Goal: Task Accomplishment & Management: Use online tool/utility

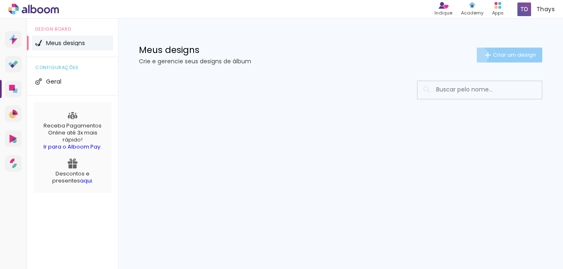
click at [477, 56] on paper-button "Criar um design" at bounding box center [509, 55] width 65 height 15
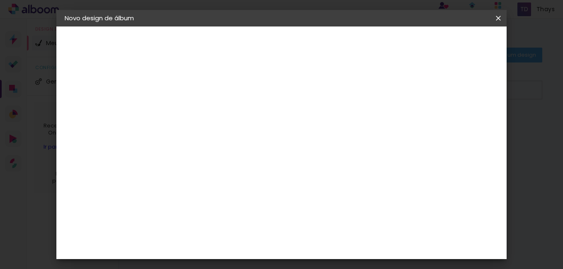
click at [0, 0] on iron-icon at bounding box center [0, 0] width 0 height 0
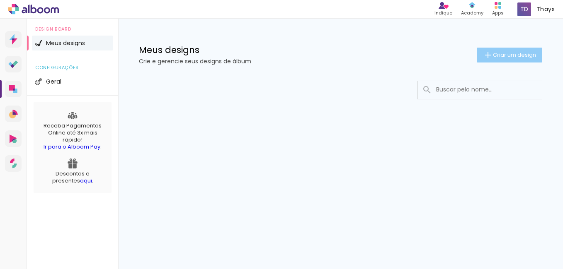
click at [497, 55] on span "Criar um design" at bounding box center [514, 54] width 43 height 5
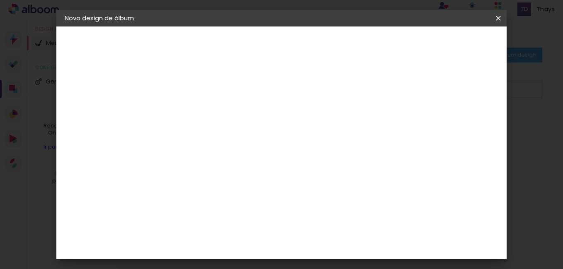
click at [200, 108] on input at bounding box center [200, 111] width 0 height 13
type input "Terra em Natura"
type paper-input "Terra em Natura"
click at [0, 0] on slot "Avançar" at bounding box center [0, 0] width 0 height 0
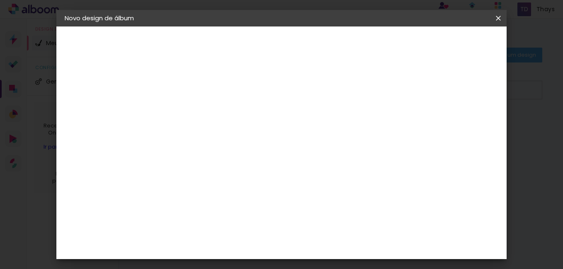
click at [345, 131] on div "Sugerir uma encadernadora" at bounding box center [319, 131] width 51 height 13
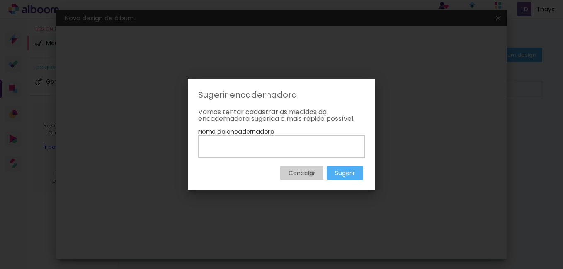
click at [0, 0] on slot "Cancelar" at bounding box center [0, 0] width 0 height 0
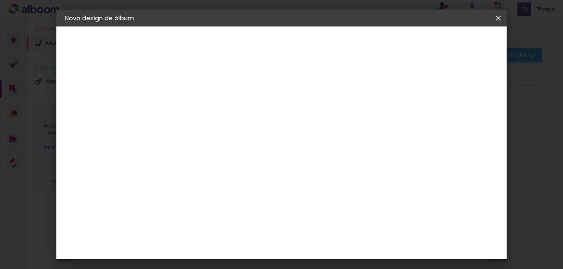
scroll to position [2151, 0]
drag, startPoint x: 383, startPoint y: 126, endPoint x: 411, endPoint y: 118, distance: 29.6
click at [0, 0] on slot "Tamanho Livre" at bounding box center [0, 0] width 0 height 0
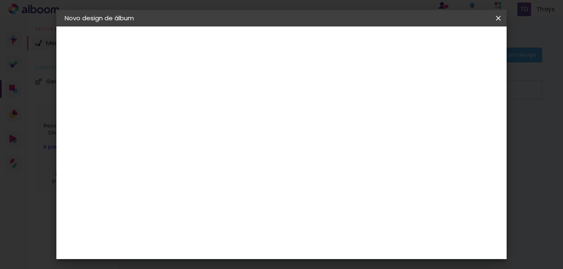
click at [0, 0] on slot "Avançar" at bounding box center [0, 0] width 0 height 0
click at [405, 94] on div at bounding box center [401, 95] width 7 height 7
type paper-checkbox "on"
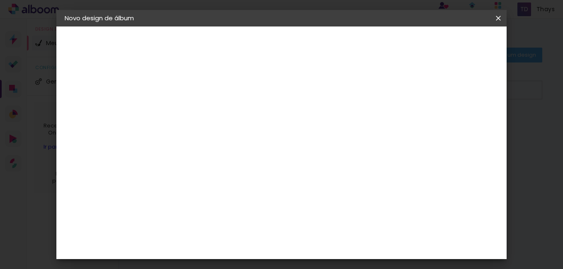
click at [182, 133] on input "30" at bounding box center [174, 135] width 22 height 12
click at [446, 45] on span "Iniciar design" at bounding box center [428, 44] width 38 height 6
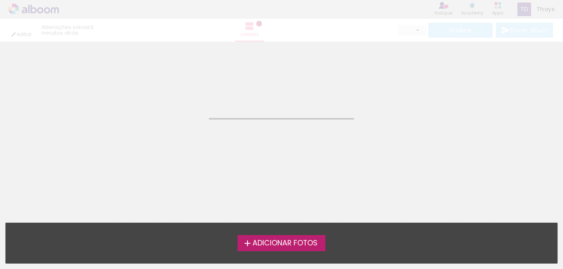
click at [276, 244] on span "Adicionar Fotos" at bounding box center [284, 243] width 65 height 7
click at [0, 0] on input "file" at bounding box center [0, 0] width 0 height 0
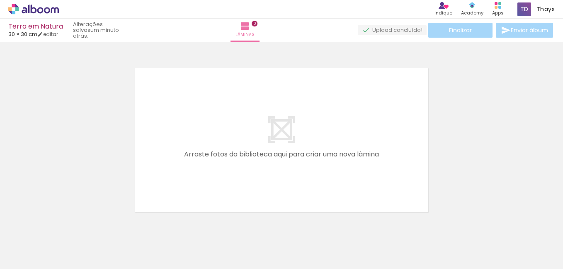
scroll to position [11, 0]
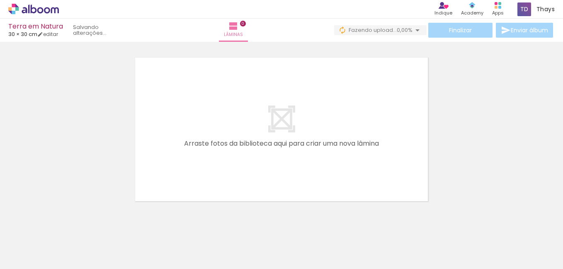
click at [32, 261] on span "Adicionar Fotos" at bounding box center [29, 258] width 25 height 9
click at [0, 0] on input "file" at bounding box center [0, 0] width 0 height 0
click at [38, 261] on span "Adicionar Fotos" at bounding box center [29, 258] width 25 height 9
click at [0, 0] on input "file" at bounding box center [0, 0] width 0 height 0
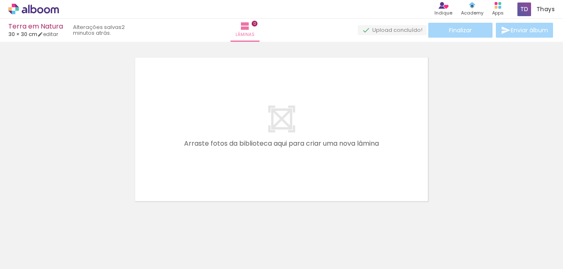
click at [338, 100] on quentale-layouter at bounding box center [282, 129] width 298 height 149
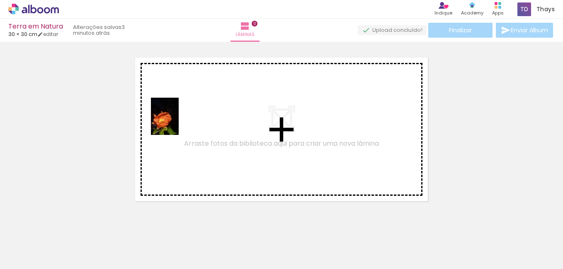
drag, startPoint x: 83, startPoint y: 250, endPoint x: 176, endPoint y: 123, distance: 157.9
click at [176, 123] on quentale-workspace at bounding box center [281, 134] width 563 height 269
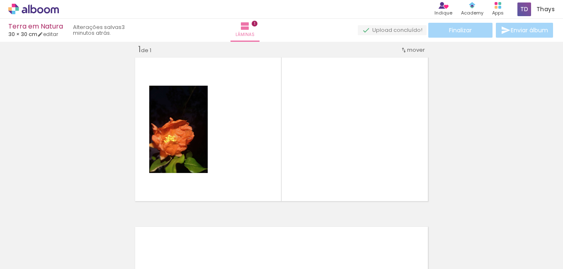
scroll to position [11, 0]
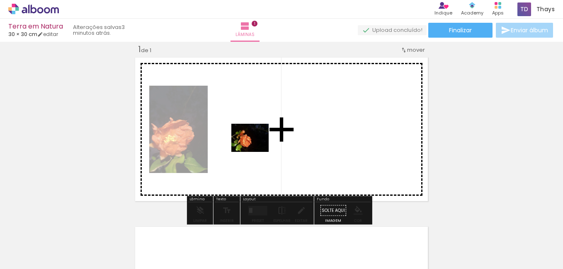
drag, startPoint x: 222, startPoint y: 246, endPoint x: 256, endPoint y: 149, distance: 102.8
click at [256, 149] on quentale-workspace at bounding box center [281, 134] width 563 height 269
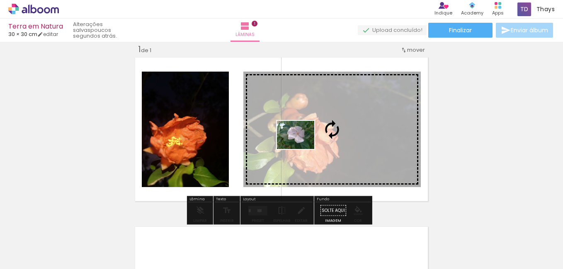
drag, startPoint x: 131, startPoint y: 255, endPoint x: 302, endPoint y: 146, distance: 202.3
click at [302, 146] on quentale-workspace at bounding box center [281, 134] width 563 height 269
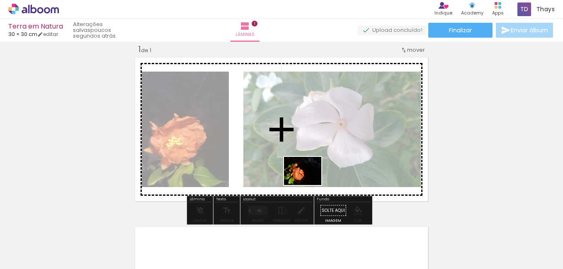
drag, startPoint x: 233, startPoint y: 247, endPoint x: 393, endPoint y: 123, distance: 202.3
click at [319, 164] on quentale-workspace at bounding box center [281, 134] width 563 height 269
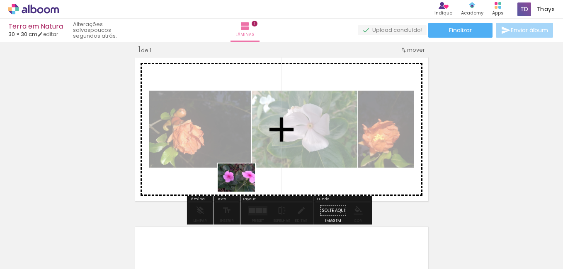
drag, startPoint x: 185, startPoint y: 250, endPoint x: 242, endPoint y: 189, distance: 83.9
click at [242, 189] on quentale-workspace at bounding box center [281, 134] width 563 height 269
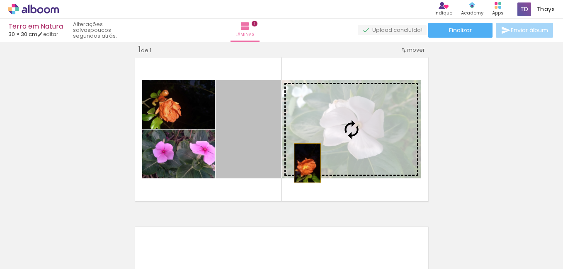
drag, startPoint x: 237, startPoint y: 165, endPoint x: 306, endPoint y: 162, distance: 69.3
click at [0, 0] on slot at bounding box center [0, 0] width 0 height 0
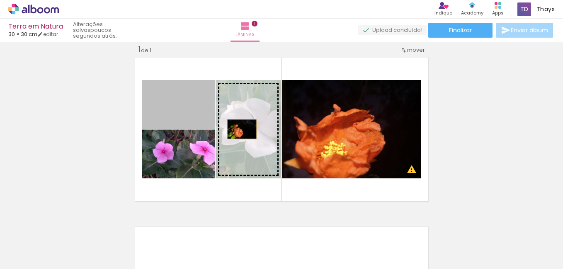
drag, startPoint x: 184, startPoint y: 113, endPoint x: 239, endPoint y: 129, distance: 56.8
click at [0, 0] on slot at bounding box center [0, 0] width 0 height 0
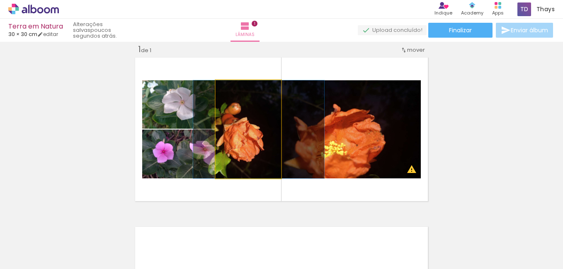
drag, startPoint x: 231, startPoint y: 153, endPoint x: 242, endPoint y: 153, distance: 10.4
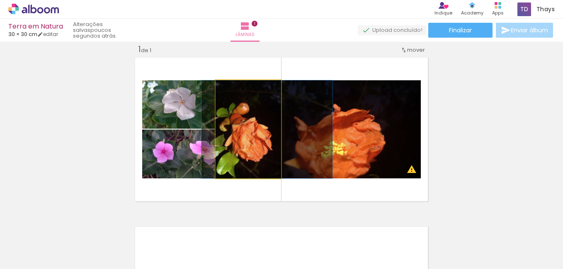
drag, startPoint x: 222, startPoint y: 136, endPoint x: 230, endPoint y: 137, distance: 8.7
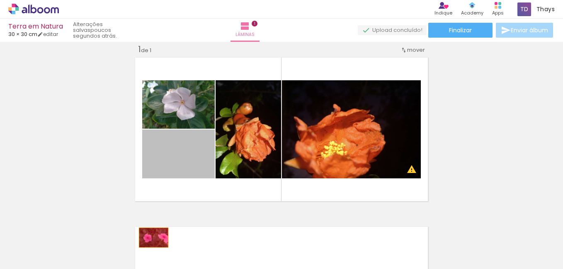
drag, startPoint x: 182, startPoint y: 156, endPoint x: 182, endPoint y: 218, distance: 61.8
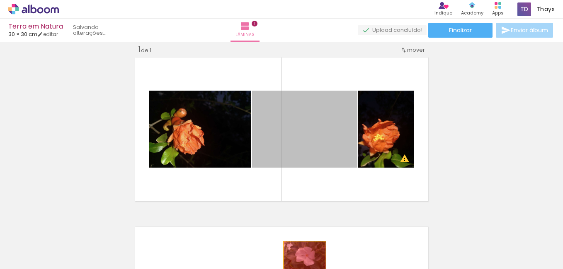
drag, startPoint x: 182, startPoint y: 218, endPoint x: 175, endPoint y: 233, distance: 16.3
click at [175, 233] on quentale-workspace at bounding box center [281, 134] width 563 height 269
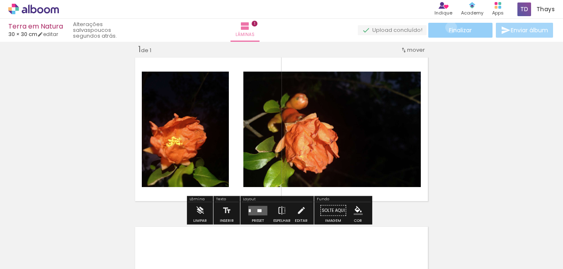
click at [449, 27] on span "Finalizar" at bounding box center [460, 30] width 23 height 6
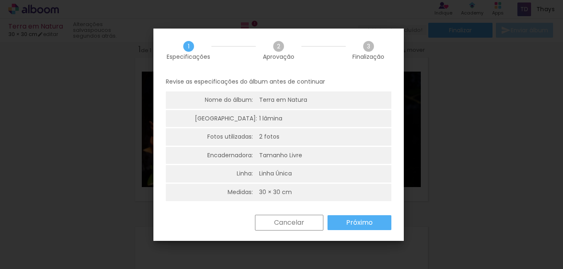
click at [0, 0] on slot "Cancelar" at bounding box center [0, 0] width 0 height 0
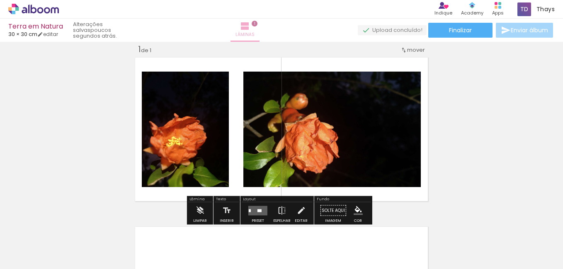
click at [250, 25] on iron-icon at bounding box center [245, 26] width 10 height 10
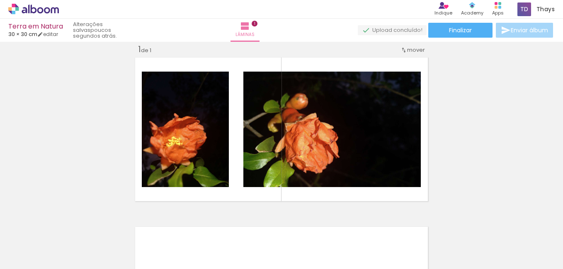
drag, startPoint x: 274, startPoint y: 29, endPoint x: 243, endPoint y: 45, distance: 35.4
click at [244, 44] on div "Inserir lâmina 1 de 1" at bounding box center [281, 203] width 563 height 339
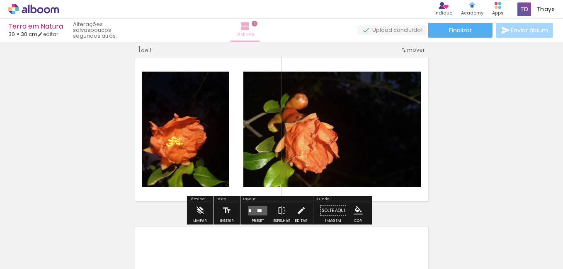
click at [250, 30] on iron-icon at bounding box center [245, 26] width 10 height 10
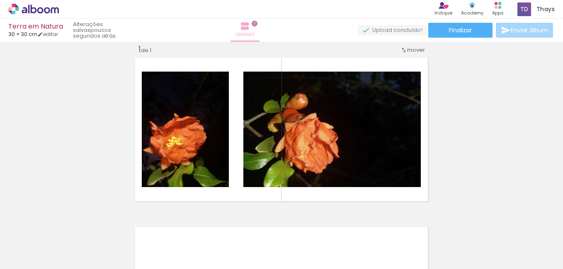
click at [257, 23] on span "1" at bounding box center [255, 24] width 6 height 6
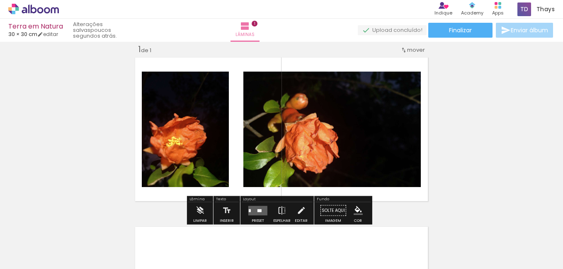
click at [142, 51] on div "1 de 1" at bounding box center [144, 50] width 13 height 8
click at [201, 212] on iron-icon at bounding box center [199, 211] width 9 height 17
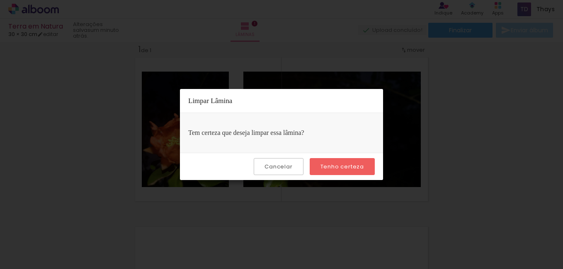
click at [287, 171] on paper-button "Cancelar" at bounding box center [278, 166] width 49 height 17
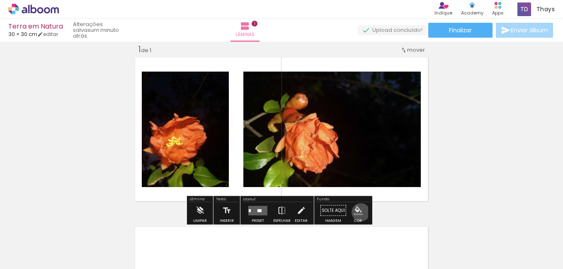
click at [358, 213] on iron-icon "color picker" at bounding box center [358, 210] width 9 height 9
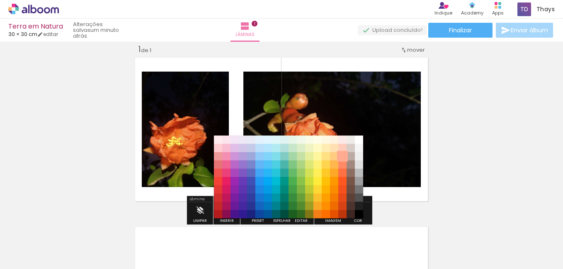
click at [345, 155] on paper-item "#ffab91" at bounding box center [342, 157] width 8 height 8
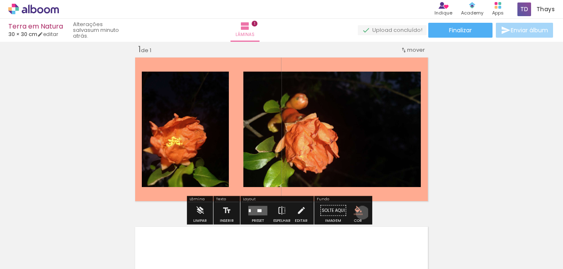
click at [359, 213] on iron-icon "color picker" at bounding box center [358, 210] width 9 height 9
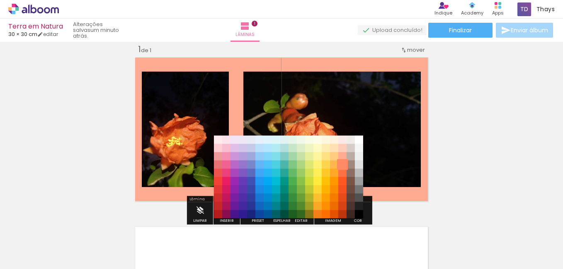
click at [343, 167] on paper-item "#ff8a65" at bounding box center [342, 165] width 8 height 8
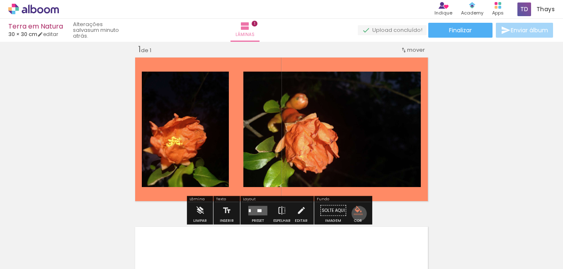
click at [356, 214] on iron-icon "color picker" at bounding box center [358, 210] width 9 height 9
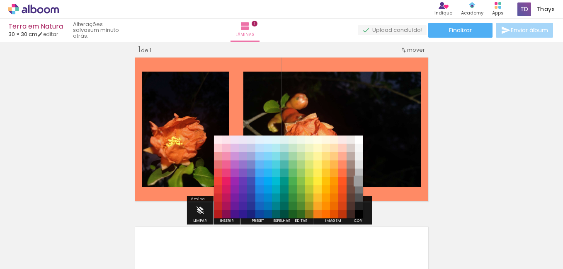
click at [359, 182] on paper-item "#9e9e9e" at bounding box center [359, 181] width 8 height 8
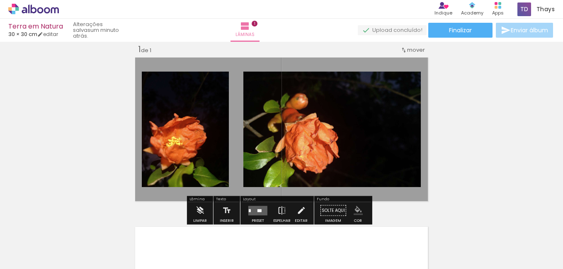
click at [358, 212] on iron-icon "color picker" at bounding box center [358, 210] width 9 height 9
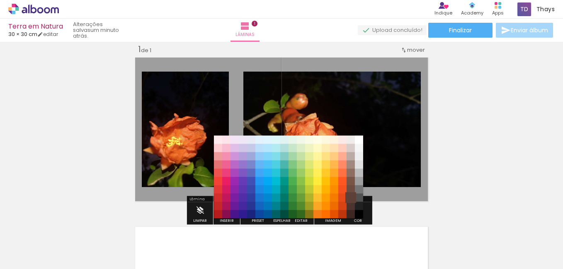
click at [350, 194] on paper-item "#5d4037" at bounding box center [351, 198] width 8 height 8
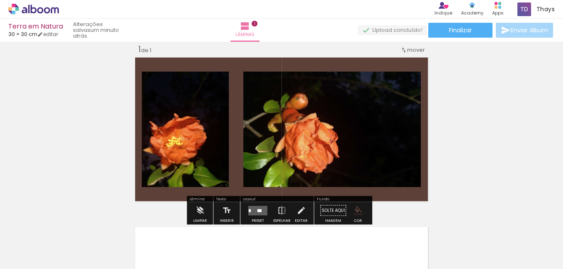
click at [356, 213] on iron-icon "color picker" at bounding box center [358, 210] width 9 height 9
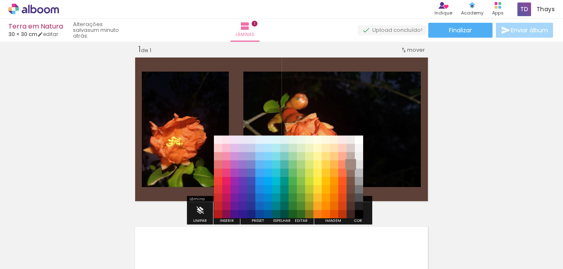
click at [351, 166] on paper-item "#a1887f" at bounding box center [351, 165] width 8 height 8
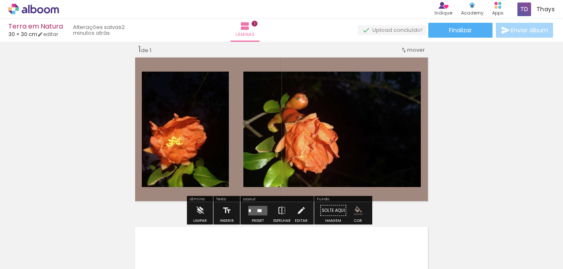
click at [360, 213] on paper-menu-button "#ffebee #ffcdd2 #ef9a9a #e57373 #ef5350 #f44336 #e53935 #d32f2f #c62828 #b71c1c…" at bounding box center [358, 211] width 16 height 16
click at [354, 210] on iron-icon "color picker" at bounding box center [358, 210] width 9 height 9
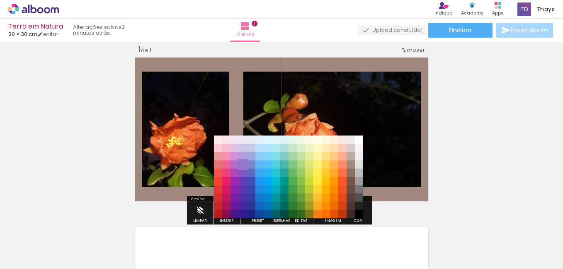
click at [241, 164] on paper-item "#9575cd" at bounding box center [243, 165] width 8 height 8
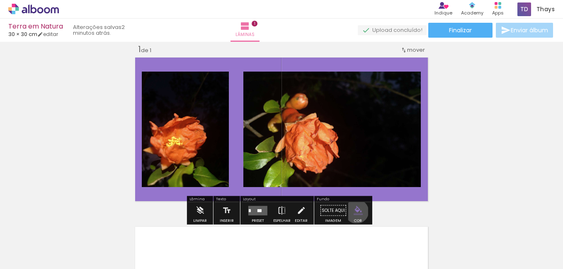
click at [354, 212] on iron-icon "color picker" at bounding box center [358, 210] width 9 height 9
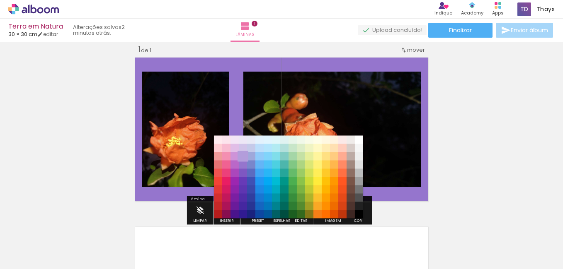
click at [240, 155] on paper-item "#b39ddb" at bounding box center [243, 157] width 8 height 8
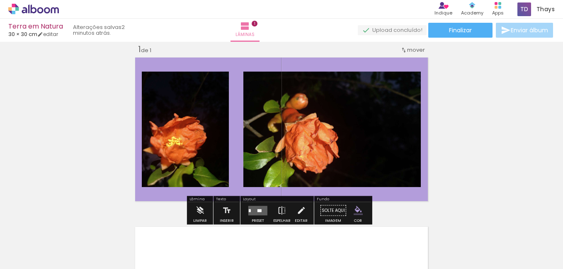
click at [356, 214] on iron-icon "color picker" at bounding box center [358, 210] width 9 height 9
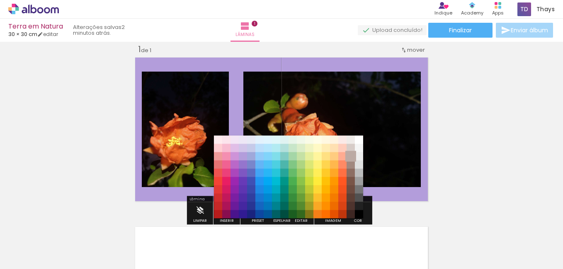
click at [347, 160] on paper-item "#bcaaa4" at bounding box center [351, 157] width 8 height 8
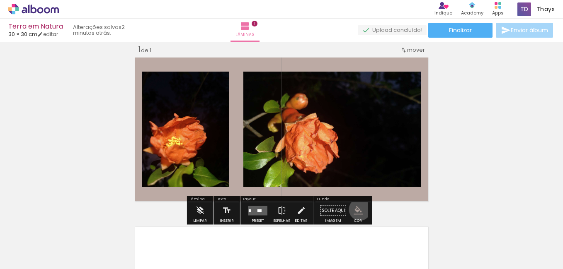
click at [357, 210] on iron-icon "color picker" at bounding box center [358, 210] width 9 height 9
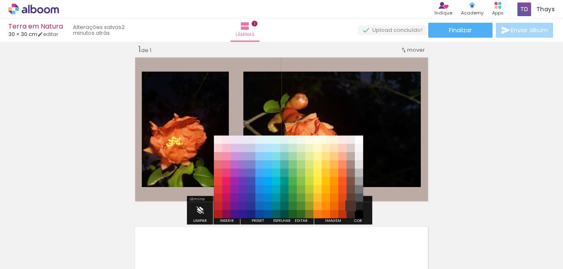
click at [349, 208] on paper-item "#4e342e" at bounding box center [351, 206] width 8 height 8
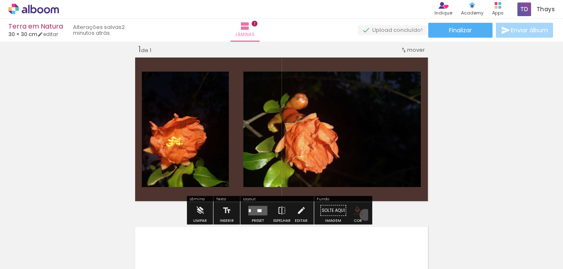
click at [362, 215] on paper-menu-button "#ffebee #ffcdd2 #ef9a9a #e57373 #ef5350 #f44336 #e53935 #d32f2f #c62828 #b71c1c…" at bounding box center [358, 211] width 16 height 16
click at [356, 215] on iron-icon "color picker" at bounding box center [358, 210] width 9 height 9
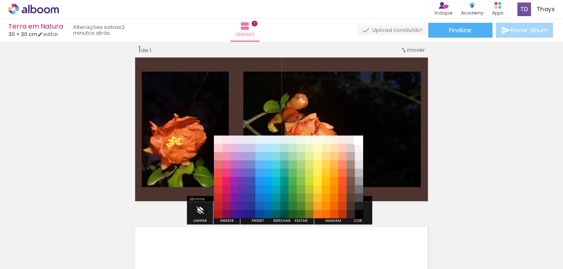
click at [359, 141] on paper-item "#ffffff" at bounding box center [359, 140] width 8 height 8
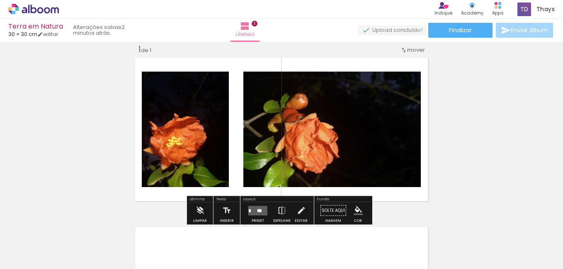
click at [357, 209] on iron-icon "color picker" at bounding box center [358, 210] width 9 height 9
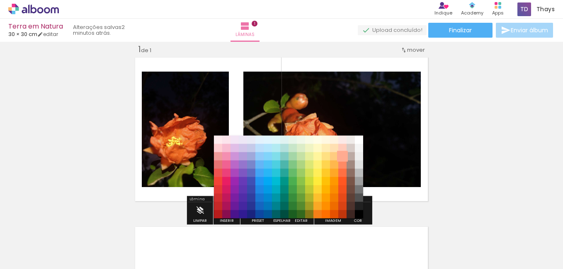
click at [343, 155] on paper-item "#ffab91" at bounding box center [342, 157] width 8 height 8
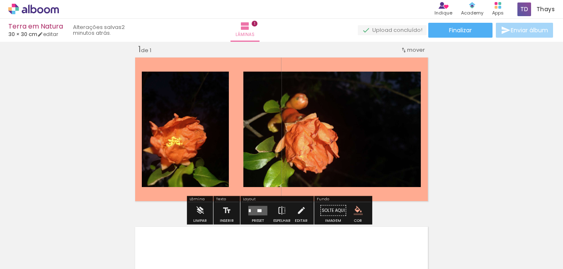
click at [354, 213] on iron-icon "color picker" at bounding box center [358, 210] width 9 height 9
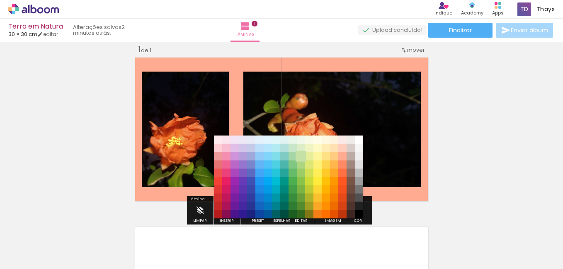
click at [300, 156] on paper-item "#c5e1a5" at bounding box center [301, 157] width 8 height 8
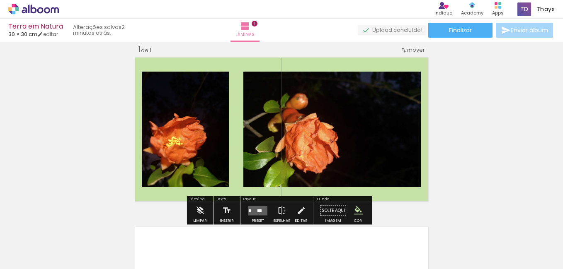
click at [358, 212] on iron-icon "color picker" at bounding box center [358, 210] width 9 height 9
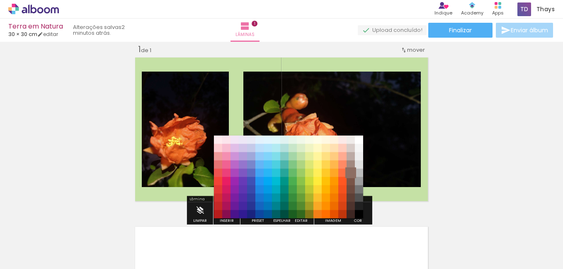
click at [351, 174] on paper-item "#8d6e63" at bounding box center [351, 173] width 8 height 8
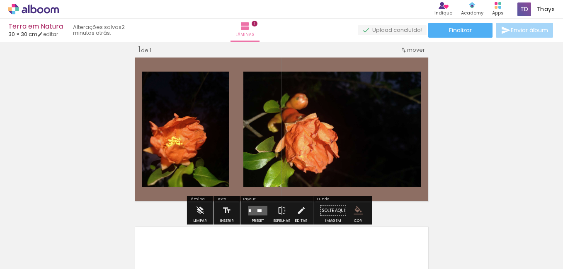
click at [355, 211] on iron-icon "color picker" at bounding box center [358, 210] width 9 height 9
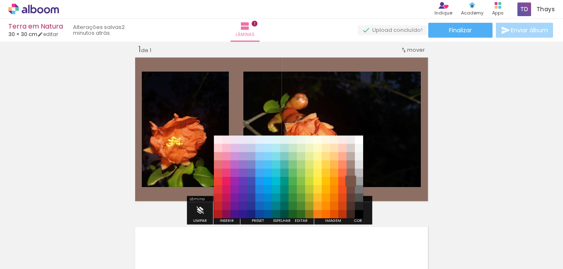
click at [351, 182] on paper-item "#795548" at bounding box center [351, 181] width 8 height 8
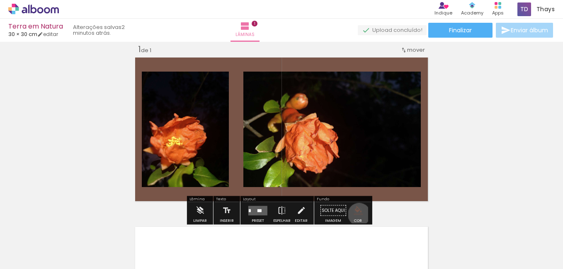
click at [356, 215] on iron-icon "color picker" at bounding box center [358, 210] width 9 height 9
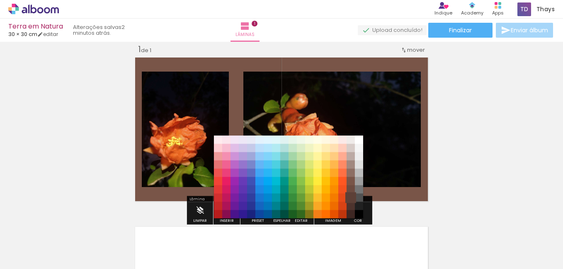
click at [350, 202] on paper-item "#5d4037" at bounding box center [351, 198] width 8 height 8
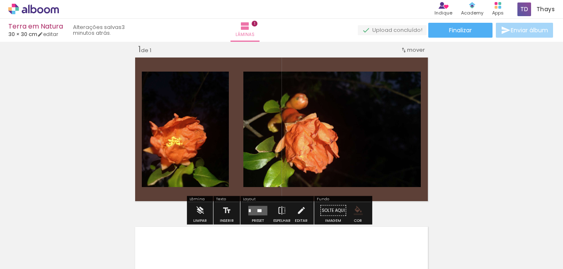
click at [362, 212] on paper-menu-button "#ffebee #ffcdd2 #ef9a9a #e57373 #ef5350 #f44336 #e53935 #d32f2f #c62828 #b71c1c…" at bounding box center [358, 211] width 16 height 16
click at [354, 212] on iron-icon "color picker" at bounding box center [358, 210] width 9 height 9
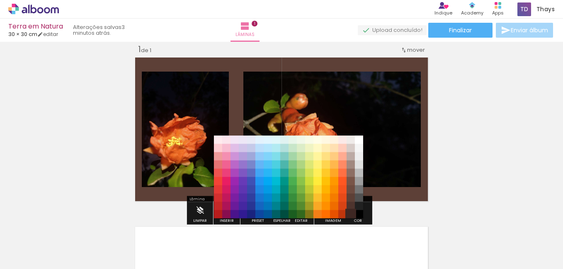
click at [351, 213] on paper-item "#3e2723" at bounding box center [351, 215] width 8 height 8
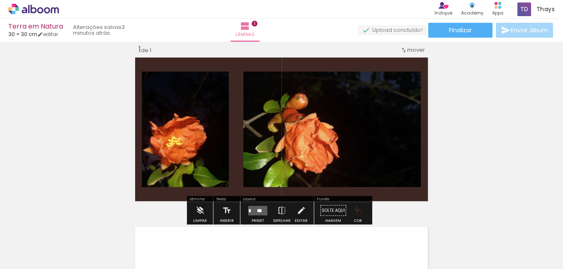
click at [354, 214] on iron-icon "color picker" at bounding box center [358, 210] width 9 height 9
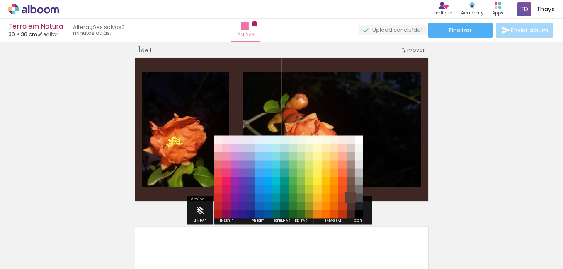
click at [349, 201] on paper-item "#5d4037" at bounding box center [351, 198] width 8 height 8
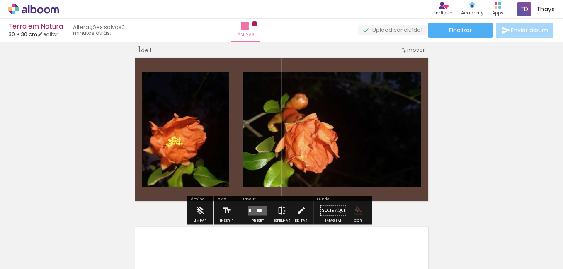
click at [356, 210] on iron-icon "color picker" at bounding box center [358, 210] width 9 height 9
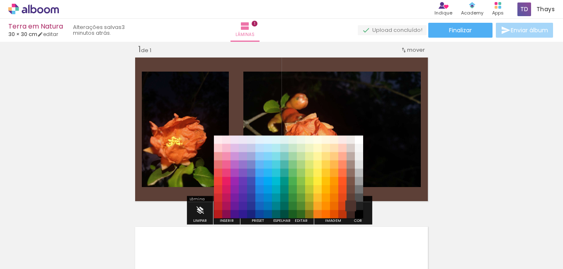
click at [349, 207] on paper-item "#4e342e" at bounding box center [351, 206] width 8 height 8
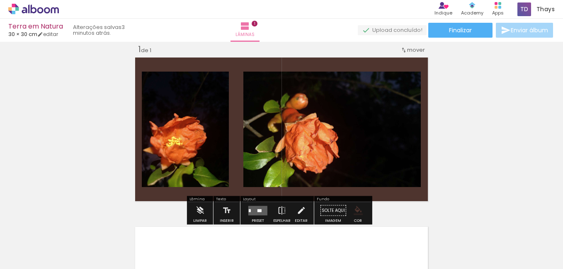
click at [356, 210] on iron-icon "color picker" at bounding box center [358, 210] width 9 height 9
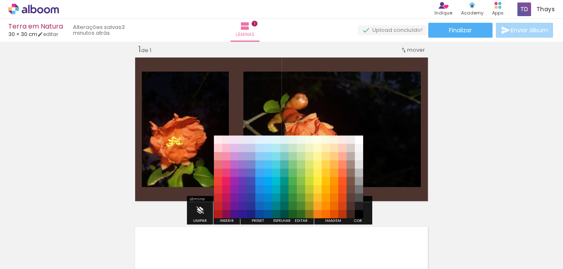
click at [351, 214] on paper-item "#3e2723" at bounding box center [351, 215] width 8 height 8
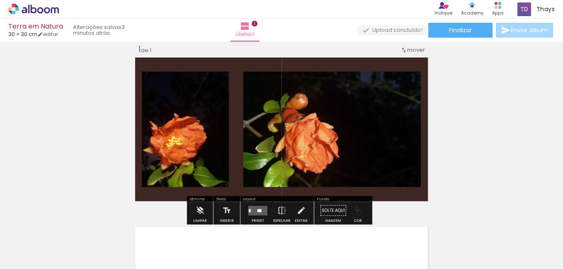
click at [490, 157] on div "Inserir lâmina 1 de 1" at bounding box center [281, 203] width 563 height 339
click at [357, 212] on iron-icon "color picker" at bounding box center [358, 210] width 9 height 9
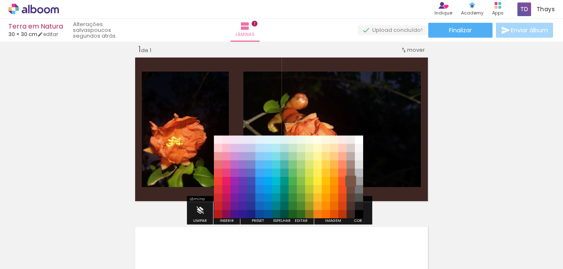
click at [348, 179] on paper-item "#795548" at bounding box center [351, 181] width 8 height 8
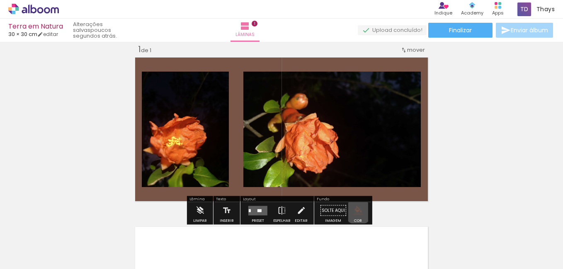
click at [355, 210] on iron-icon "color picker" at bounding box center [358, 210] width 9 height 9
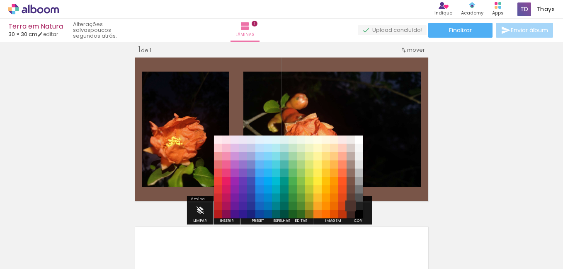
click at [350, 206] on paper-item "#4e342e" at bounding box center [351, 206] width 8 height 8
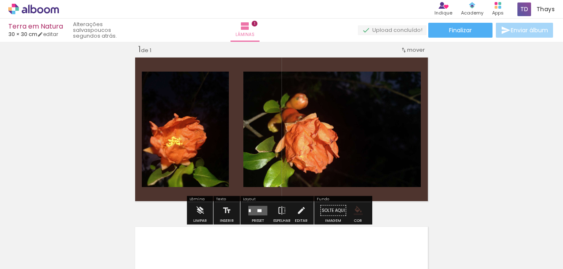
click at [354, 211] on iron-icon "color picker" at bounding box center [358, 210] width 9 height 9
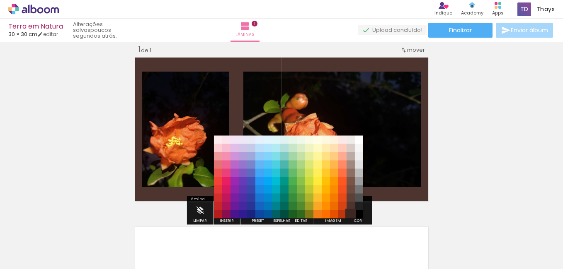
click at [348, 213] on paper-item "#3e2723" at bounding box center [351, 215] width 8 height 8
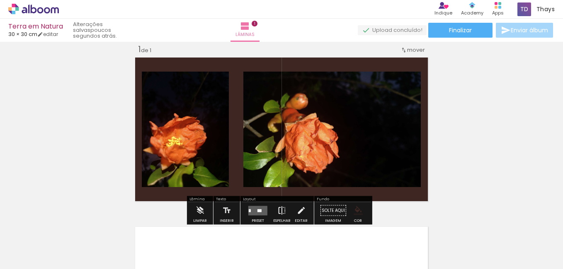
click at [279, 211] on iron-icon at bounding box center [281, 211] width 9 height 17
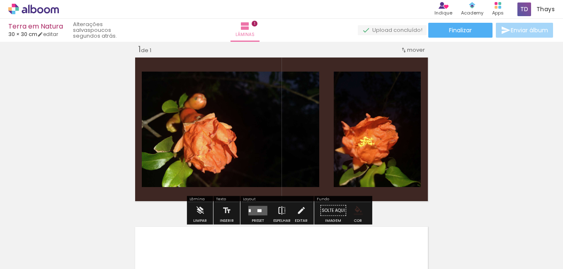
click at [279, 211] on iron-icon at bounding box center [281, 211] width 9 height 17
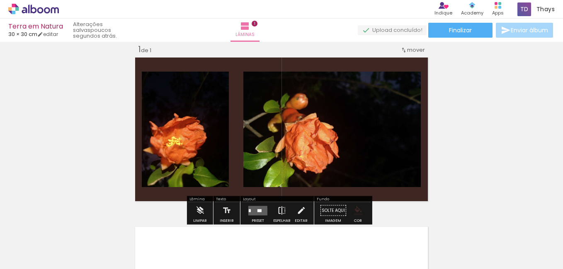
click at [279, 211] on iron-icon at bounding box center [281, 211] width 9 height 17
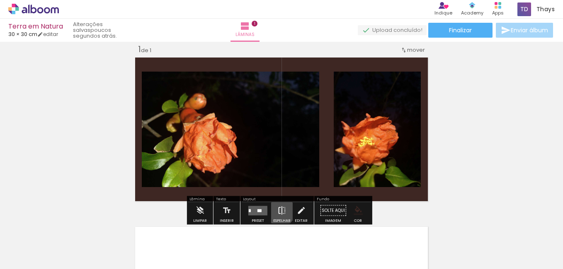
click at [279, 211] on iron-icon at bounding box center [281, 211] width 9 height 17
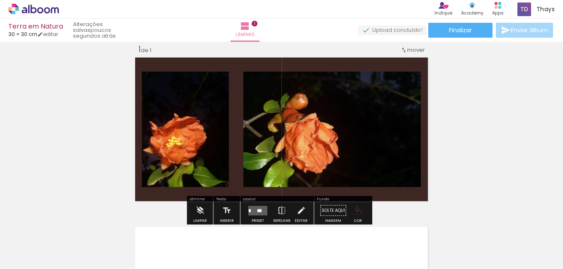
click at [253, 210] on quentale-layouter at bounding box center [257, 211] width 19 height 10
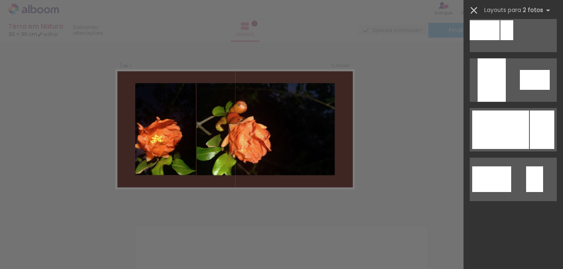
scroll to position [124, 0]
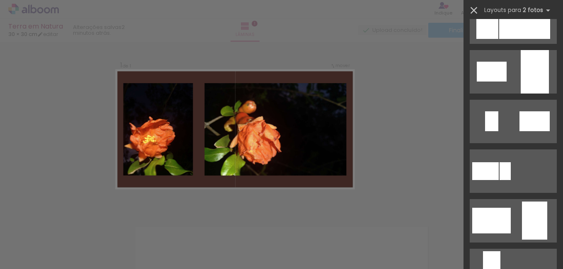
click at [472, 10] on iron-icon at bounding box center [474, 11] width 12 height 12
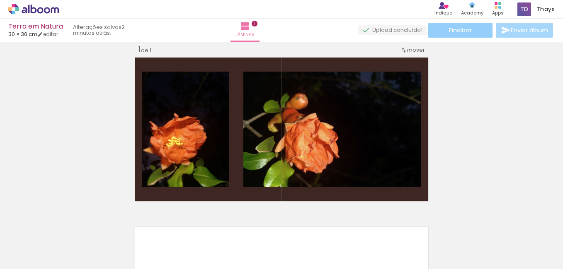
click at [458, 32] on span "Finalizar" at bounding box center [460, 30] width 23 height 6
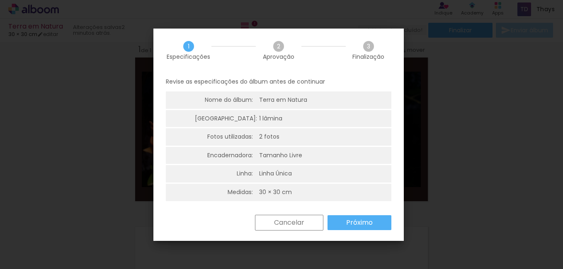
click at [0, 0] on slot "Cancelar" at bounding box center [0, 0] width 0 height 0
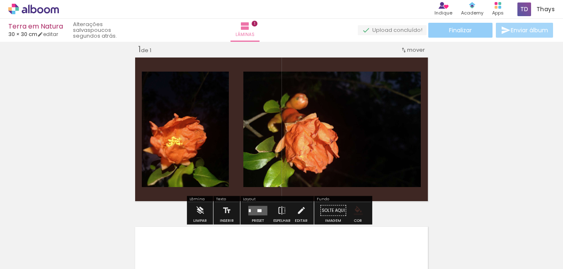
click at [459, 32] on span "Finalizar" at bounding box center [460, 30] width 23 height 6
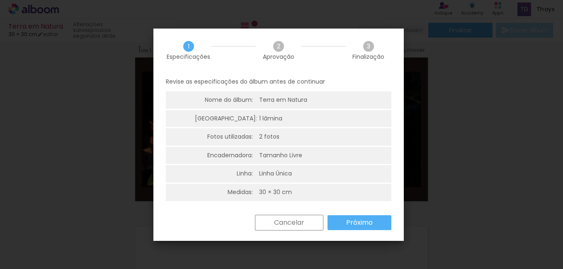
click at [0, 0] on slot "Próximo" at bounding box center [0, 0] width 0 height 0
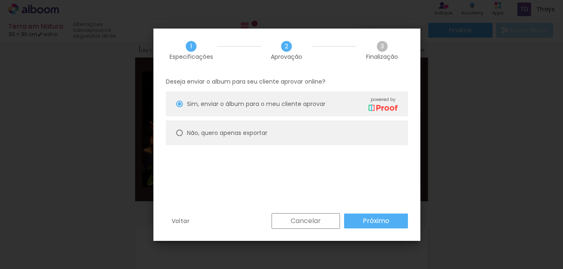
click at [357, 223] on paper-button "Próximo" at bounding box center [376, 221] width 64 height 15
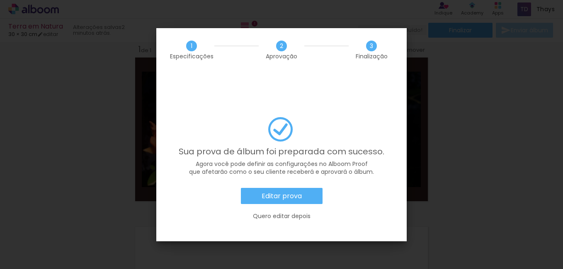
click at [0, 0] on slot "Editar prova" at bounding box center [0, 0] width 0 height 0
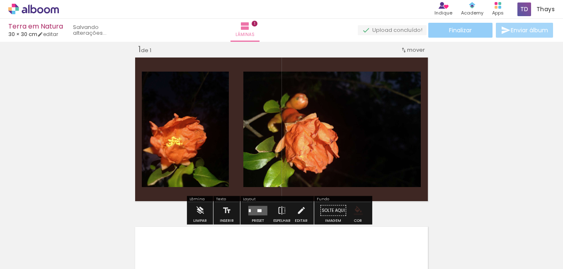
click at [452, 33] on span "Finalizar" at bounding box center [460, 30] width 23 height 6
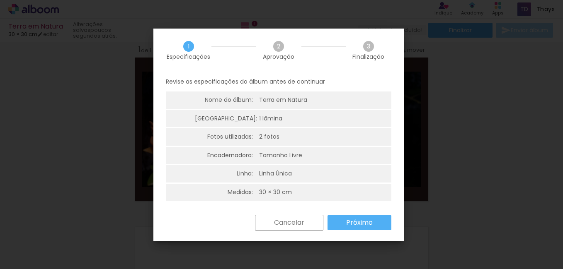
click at [0, 0] on slot "Próximo" at bounding box center [0, 0] width 0 height 0
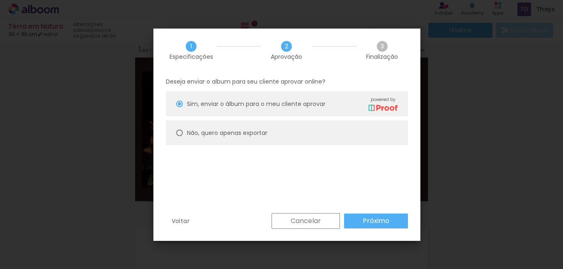
click at [0, 0] on slot "Próximo" at bounding box center [0, 0] width 0 height 0
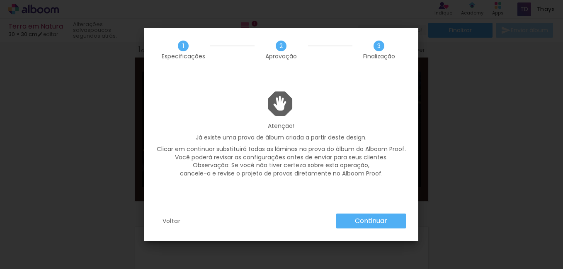
click at [0, 0] on slot "Continuar" at bounding box center [0, 0] width 0 height 0
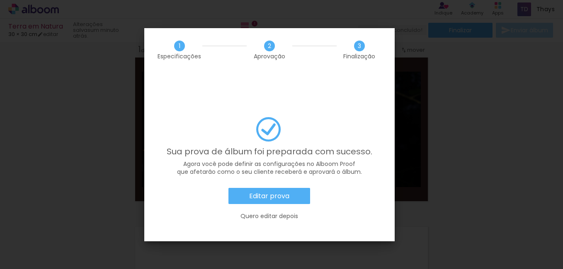
click at [0, 0] on slot "Quero editar depois" at bounding box center [0, 0] width 0 height 0
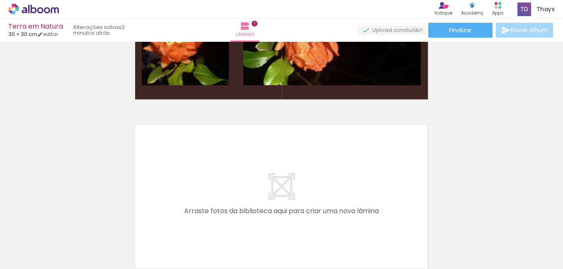
scroll to position [154, 0]
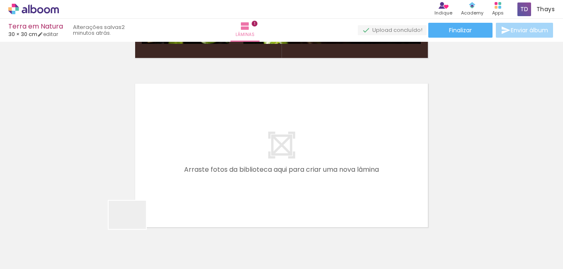
drag, startPoint x: 128, startPoint y: 247, endPoint x: 173, endPoint y: 240, distance: 45.3
click at [158, 178] on quentale-workspace at bounding box center [281, 134] width 563 height 269
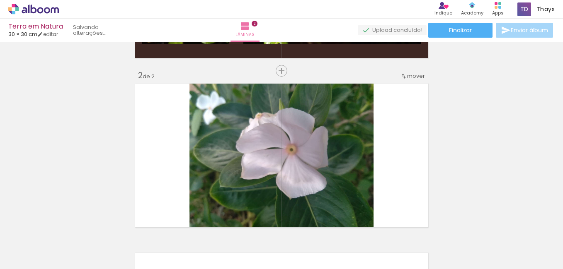
scroll to position [180, 0]
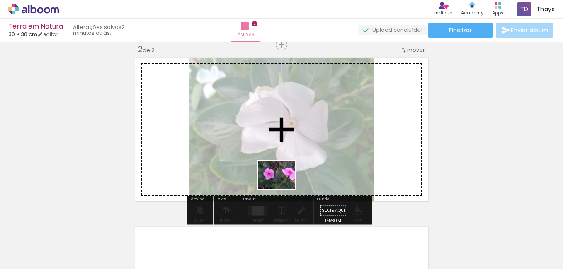
drag, startPoint x: 172, startPoint y: 248, endPoint x: 283, endPoint y: 186, distance: 126.6
click quentale-workspace
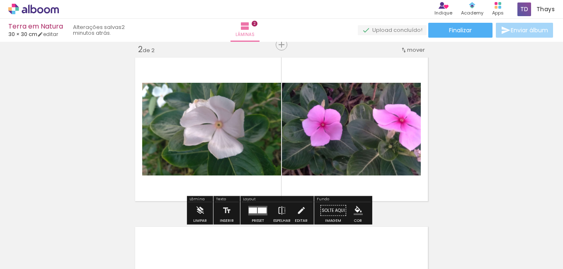
click div
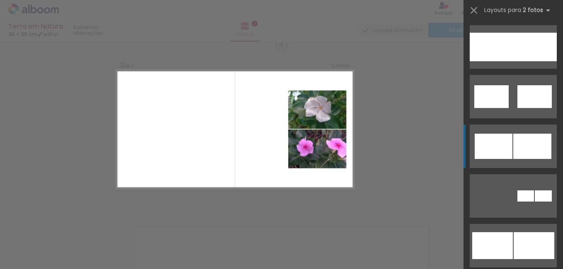
scroll to position [622, 0]
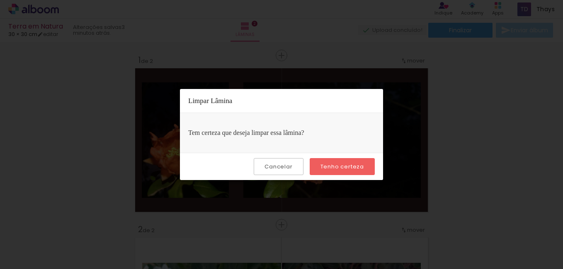
click at [0, 0] on slot "Tenho certeza" at bounding box center [0, 0] width 0 height 0
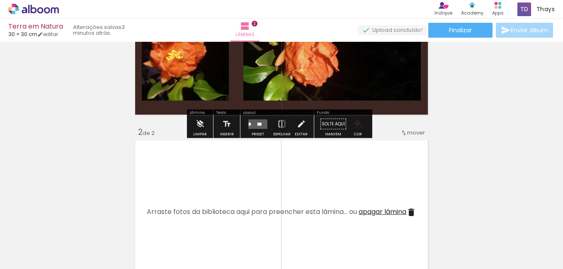
scroll to position [180, 0]
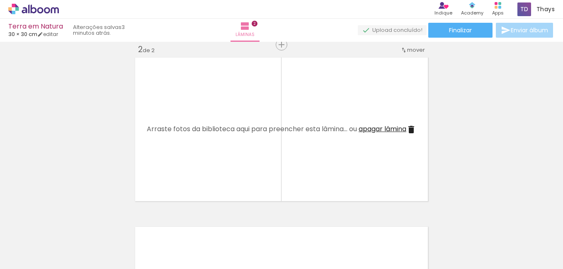
click at [375, 124] on span "apagar lâmina" at bounding box center [383, 129] width 48 height 10
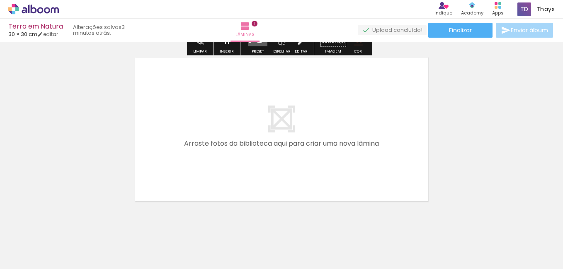
scroll to position [11, 0]
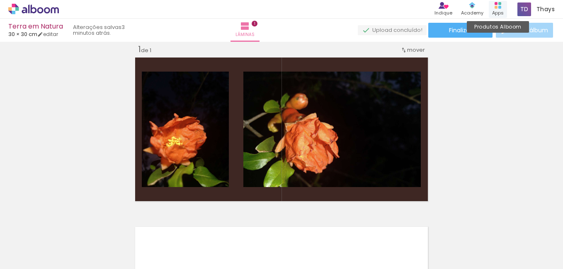
click at [496, 10] on div "Apps" at bounding box center [498, 13] width 12 height 7
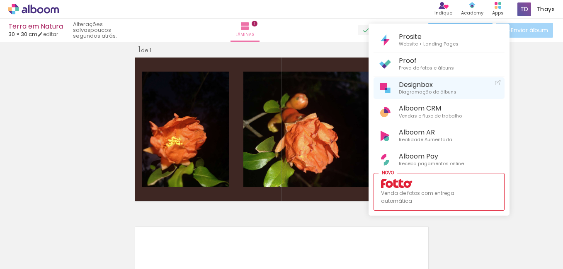
click at [423, 90] on span "Diagramação de álbuns" at bounding box center [428, 92] width 58 height 7
